Goal: Book appointment/travel/reservation

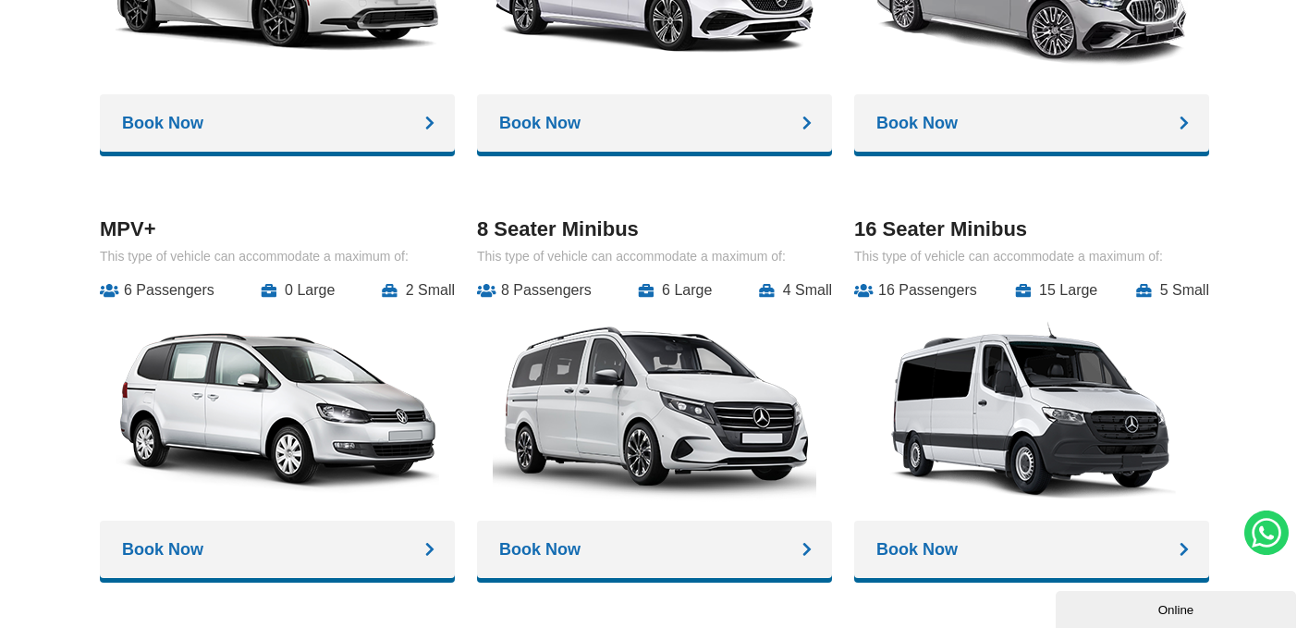
scroll to position [2476, 0]
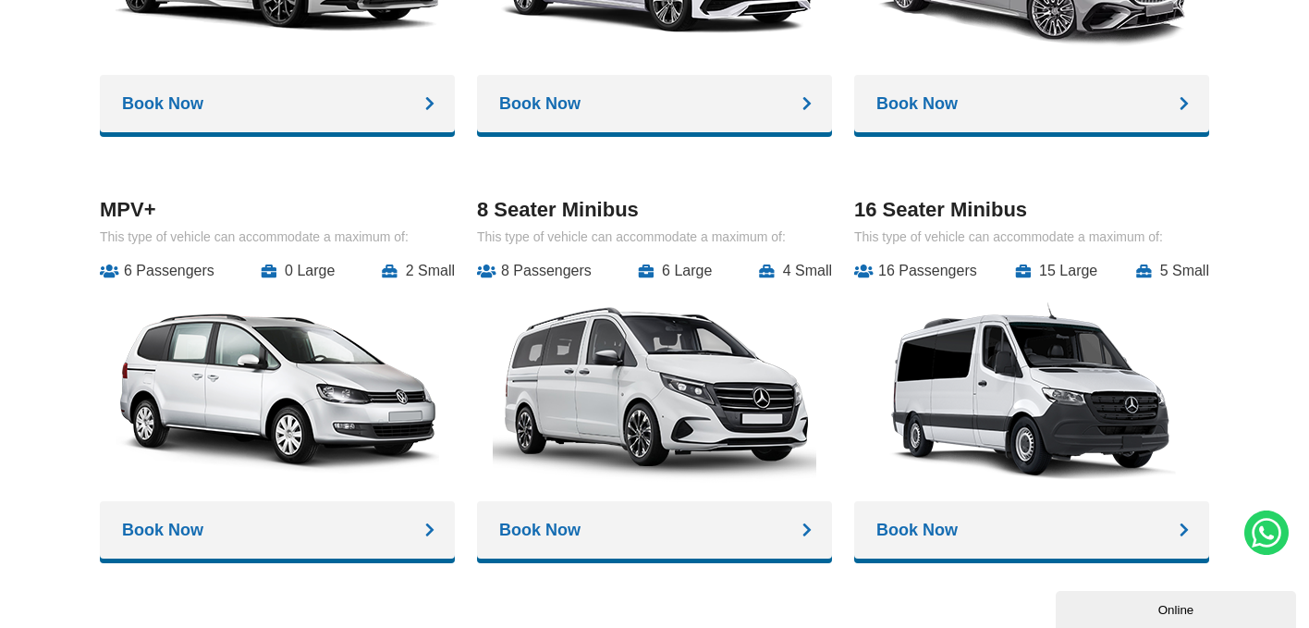
click at [1054, 373] on img at bounding box center [1032, 390] width 324 height 194
click at [1006, 506] on link "Book Now" at bounding box center [1031, 529] width 355 height 57
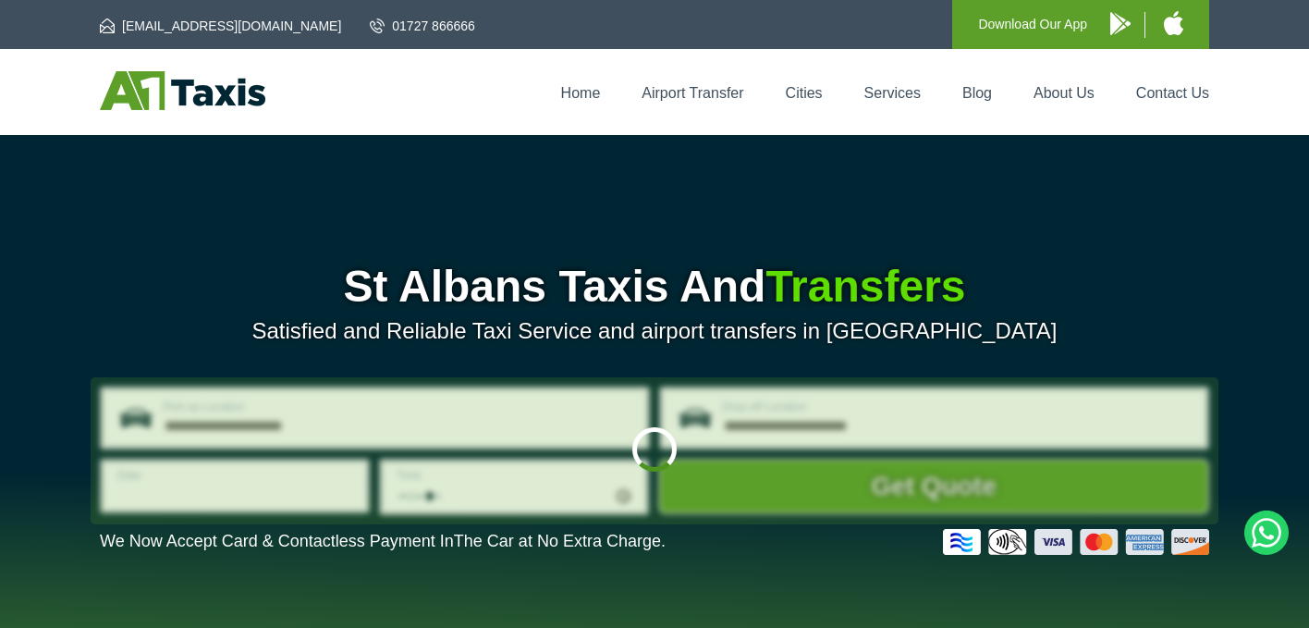
type input "**********"
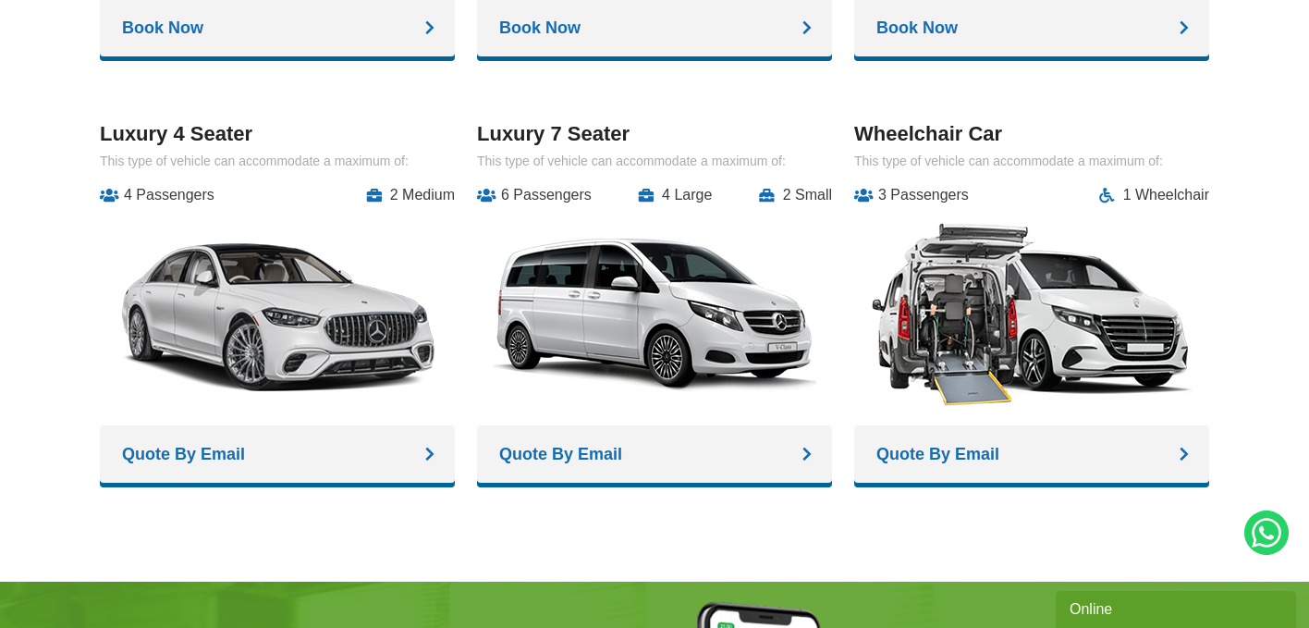
scroll to position [2396, 0]
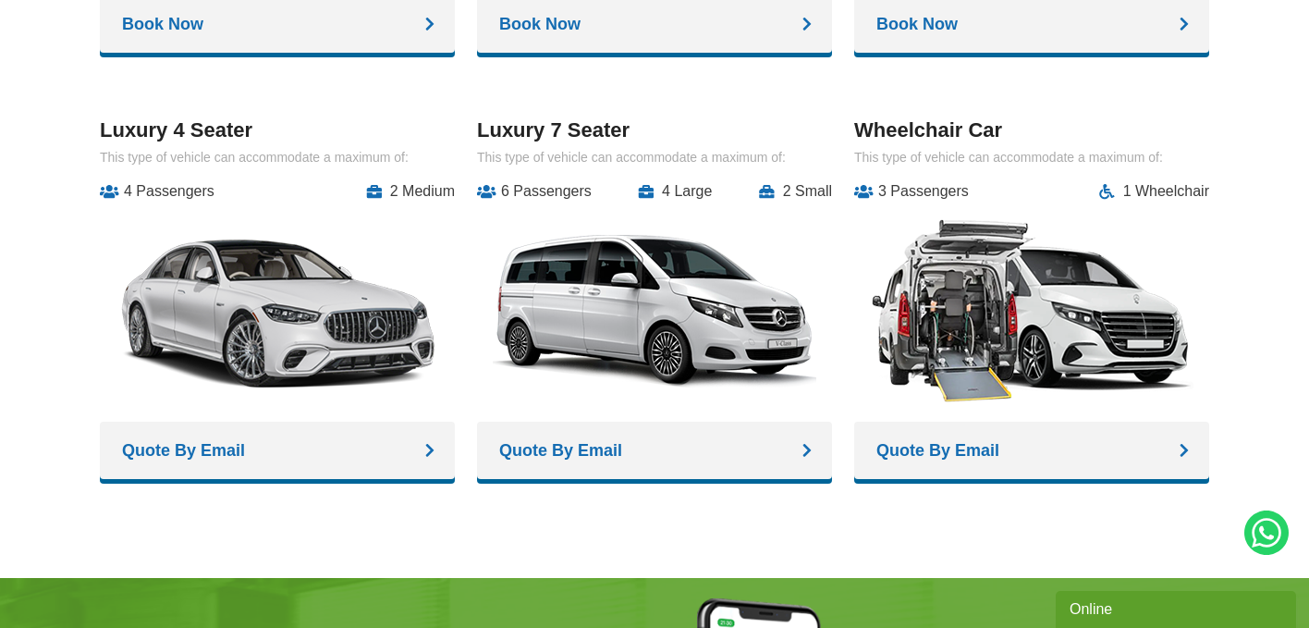
click at [949, 135] on h3 "Wheelchair Car" at bounding box center [1031, 130] width 355 height 24
click at [979, 292] on img at bounding box center [1032, 311] width 324 height 194
click at [1095, 448] on link "Quote By Email" at bounding box center [1031, 450] width 355 height 57
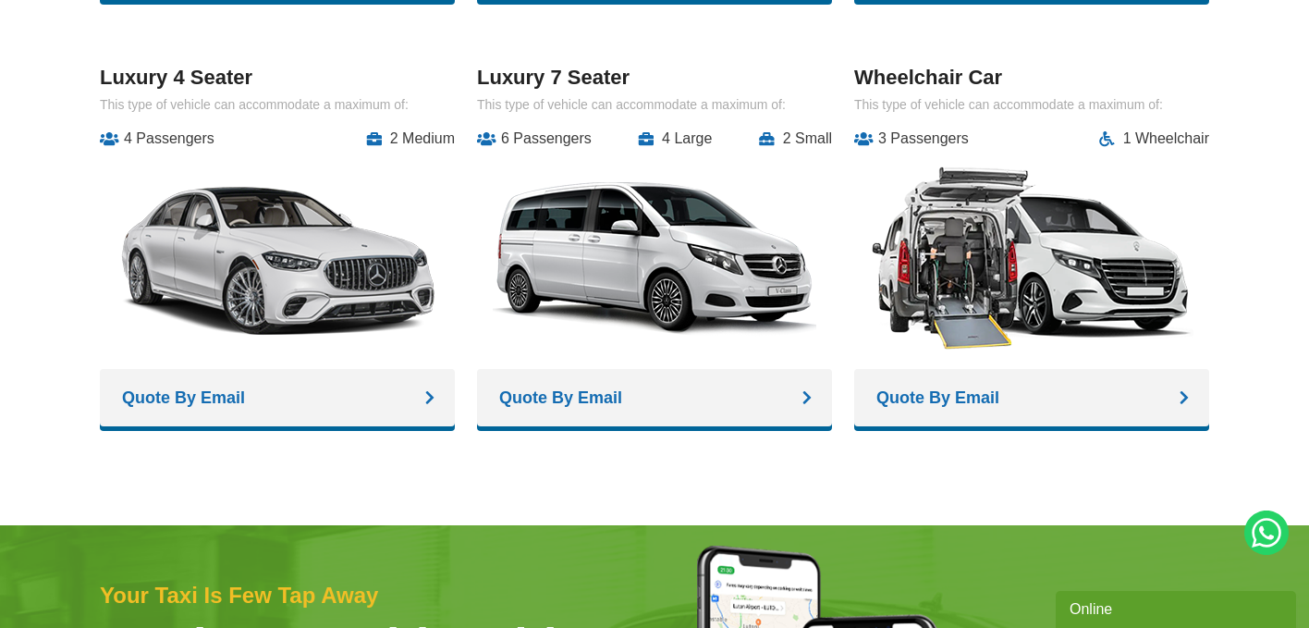
scroll to position [2419, 0]
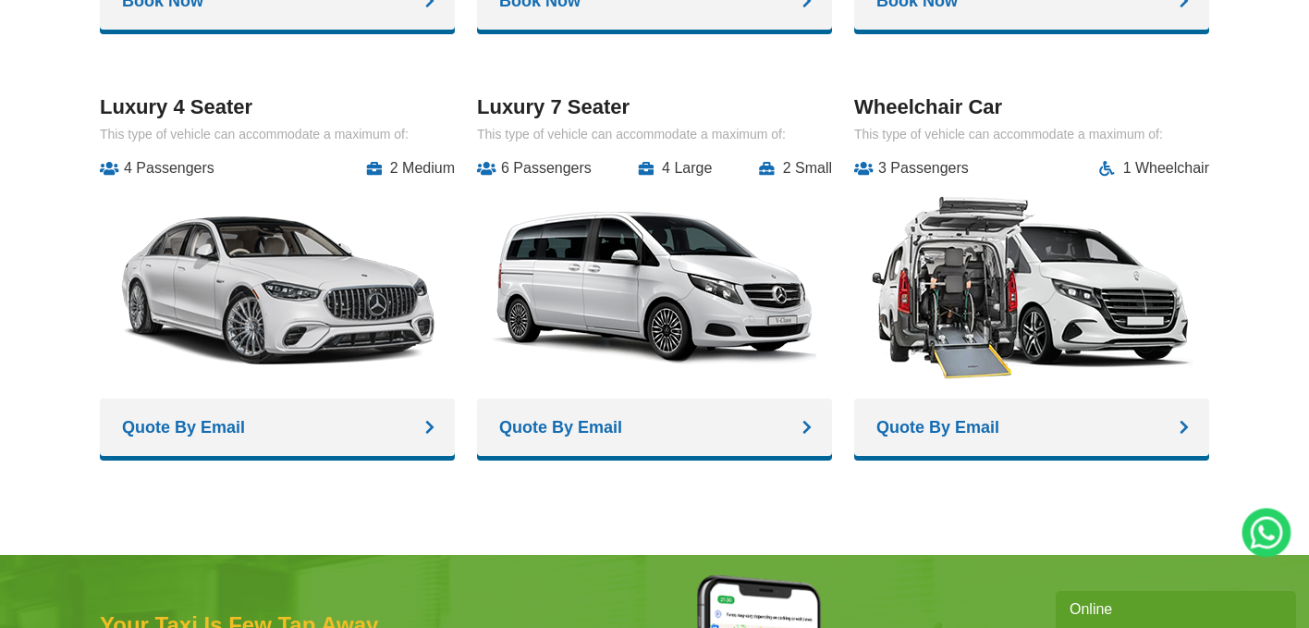
click at [1267, 533] on icon at bounding box center [1266, 532] width 49 height 49
